Goal: Task Accomplishment & Management: Manage account settings

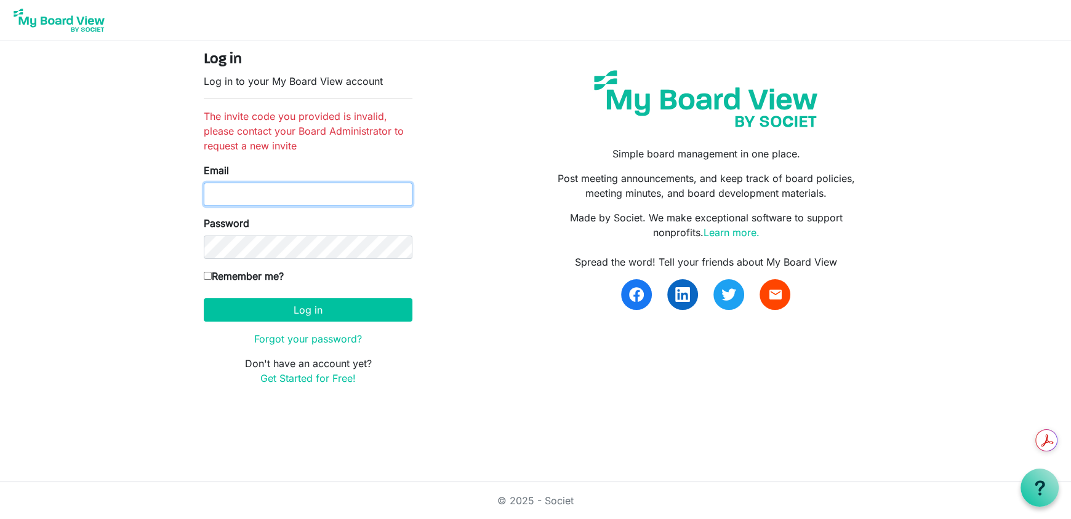
click at [265, 183] on input "Email" at bounding box center [308, 194] width 209 height 23
type input "[EMAIL_ADDRESS][DOMAIN_NAME]"
click at [252, 273] on label "Remember me?" at bounding box center [244, 276] width 80 height 15
click at [212, 273] on input "Remember me?" at bounding box center [208, 276] width 8 height 8
checkbox input "true"
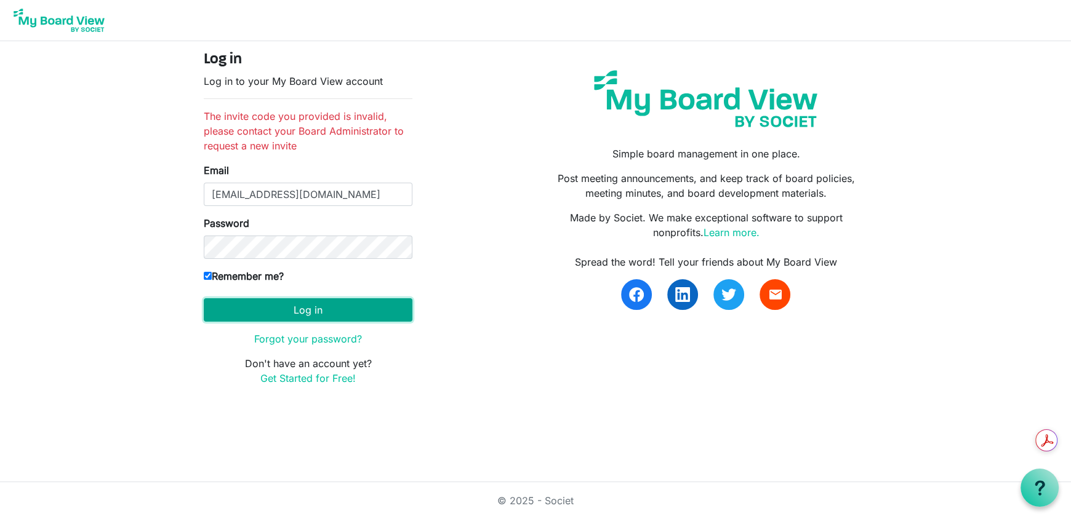
click at [258, 311] on button "Log in" at bounding box center [308, 309] width 209 height 23
click at [76, 26] on img at bounding box center [59, 20] width 98 height 31
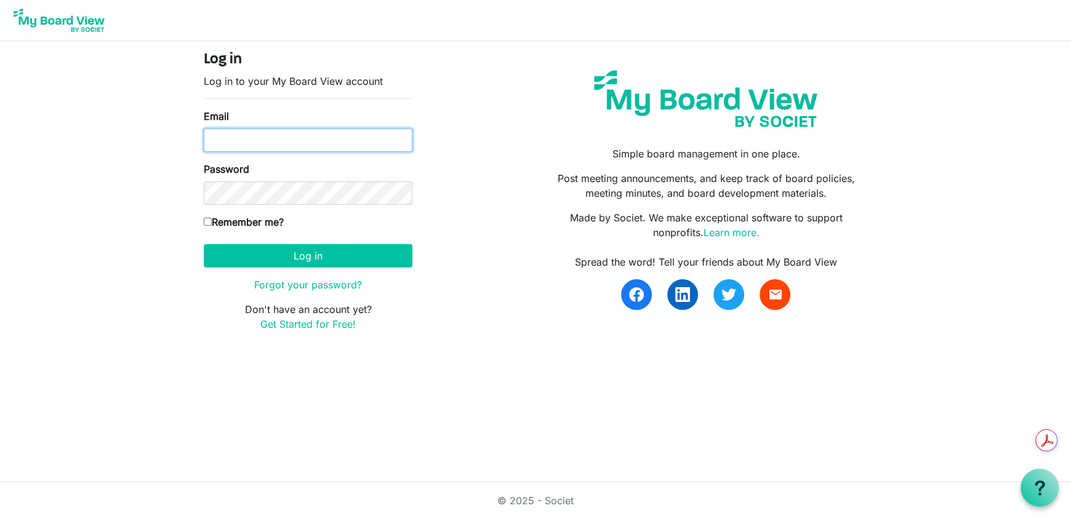
click at [231, 146] on input "Email" at bounding box center [308, 140] width 209 height 23
type input "zoeswesthoff@gmail.com"
click at [271, 218] on label "Remember me?" at bounding box center [244, 222] width 80 height 15
click at [212, 218] on input "Remember me?" at bounding box center [208, 222] width 8 height 8
checkbox input "true"
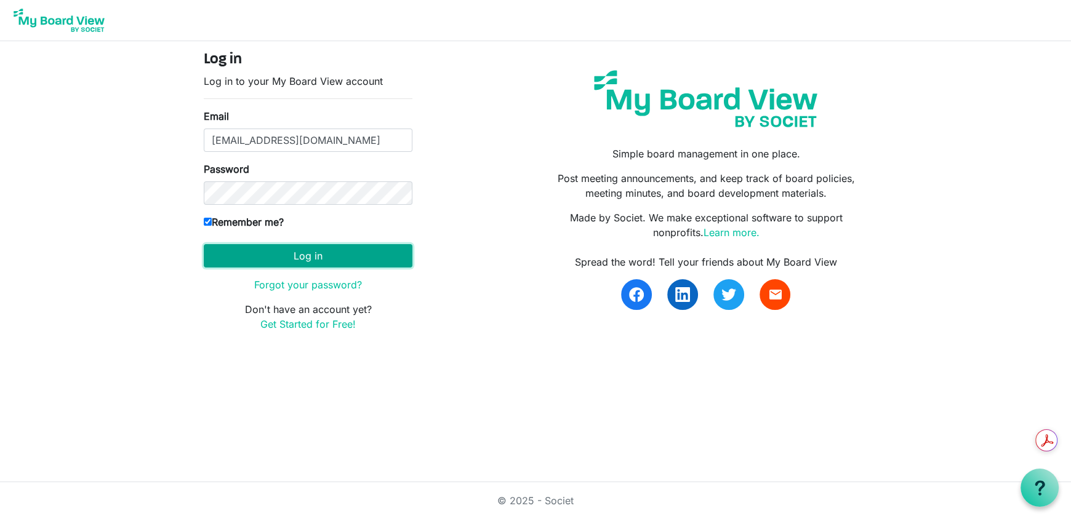
click at [271, 259] on button "Log in" at bounding box center [308, 255] width 209 height 23
